Goal: Task Accomplishment & Management: Manage account settings

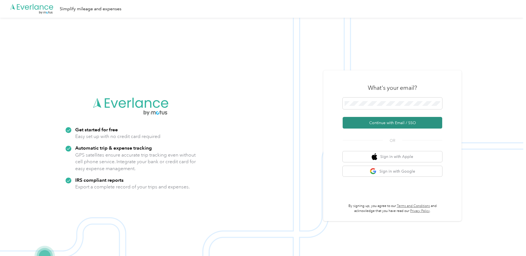
click at [385, 119] on button "Continue with Email / SSO" at bounding box center [393, 123] width 100 height 12
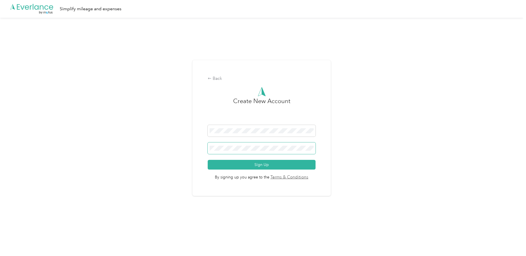
click at [208, 160] on button "Sign Up" at bounding box center [262, 165] width 108 height 10
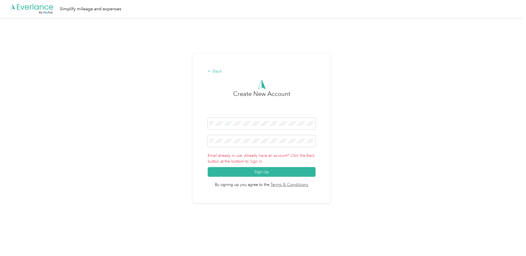
click at [211, 71] on icon at bounding box center [210, 71] width 4 height 4
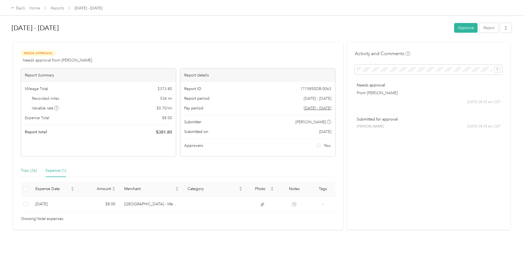
click at [23, 171] on div "Trips (26)" at bounding box center [29, 170] width 16 height 6
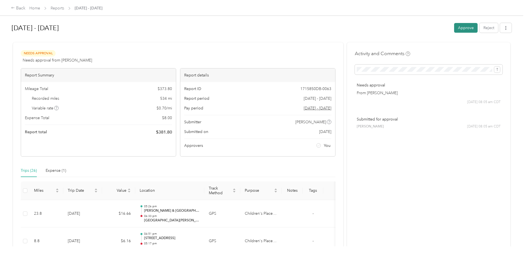
click at [466, 29] on button "Approve" at bounding box center [466, 28] width 24 height 10
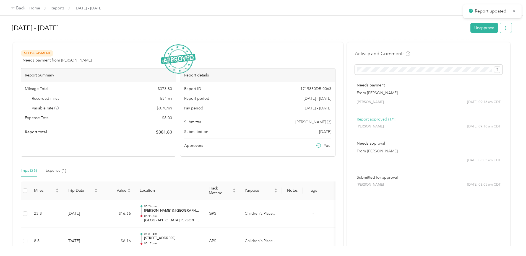
click at [501, 29] on button "button" at bounding box center [506, 28] width 12 height 10
click at [482, 49] on span "Download" at bounding box center [489, 48] width 18 height 6
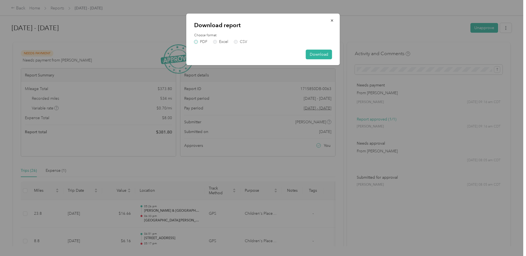
click at [196, 40] on label "PDF" at bounding box center [200, 42] width 13 height 4
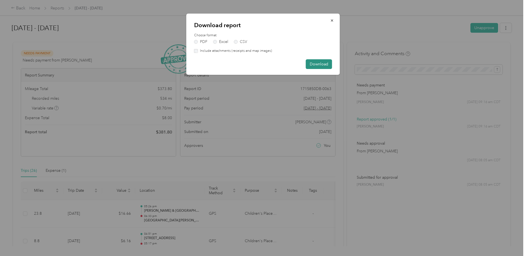
click at [317, 64] on button "Download" at bounding box center [319, 64] width 26 height 10
